Goal: Task Accomplishment & Management: Use online tool/utility

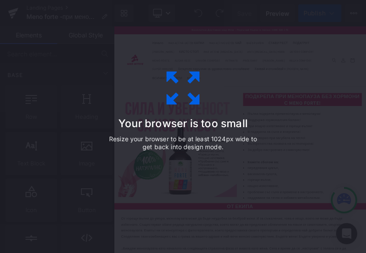
click at [173, 105] on icon at bounding box center [183, 88] width 44 height 44
